Goal: Transaction & Acquisition: Purchase product/service

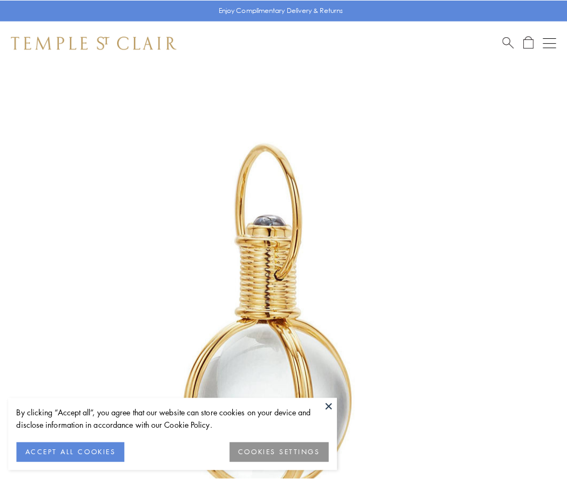
scroll to position [282, 0]
